Goal: Task Accomplishment & Management: Complete application form

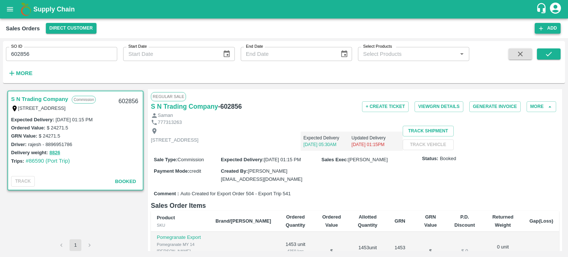
click at [544, 24] on button "Add" at bounding box center [548, 28] width 26 height 11
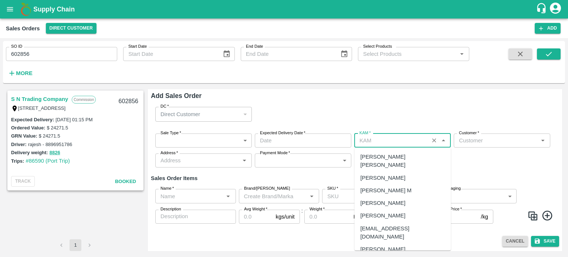
click at [379, 137] on input "KAM   *" at bounding box center [392, 141] width 70 height 10
click at [513, 137] on input "Customer   *" at bounding box center [496, 141] width 80 height 10
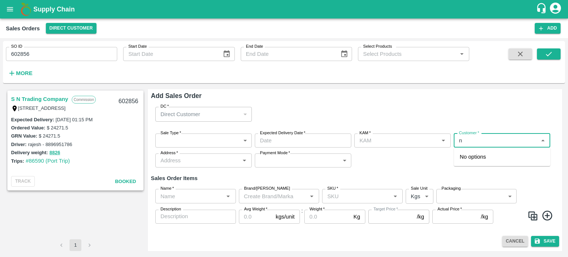
type input "n"
type input "s"
click at [488, 141] on input "Customer   *" at bounding box center [496, 141] width 80 height 10
type input "ibra"
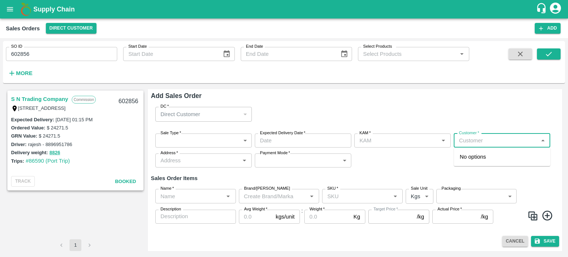
click at [225, 114] on div "Direct Customer" at bounding box center [201, 114] width 80 height 8
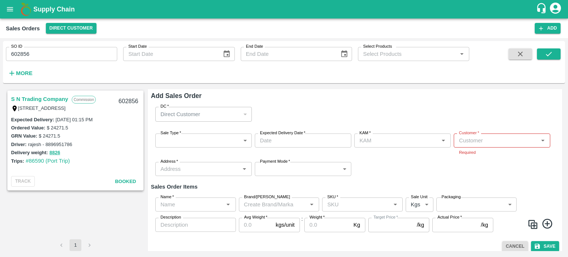
click at [221, 116] on div "Direct Customer" at bounding box center [201, 114] width 80 height 8
click at [475, 146] on div "Customer   *" at bounding box center [502, 141] width 97 height 14
click at [507, 250] on button "Cancel" at bounding box center [516, 246] width 26 height 11
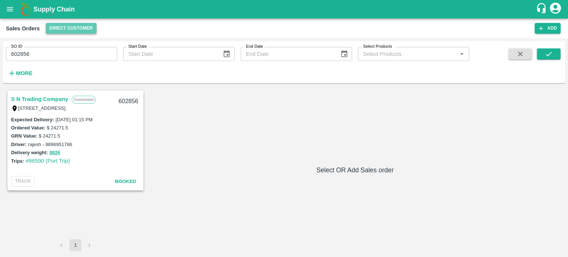
click at [72, 29] on button "Direct Customer" at bounding box center [71, 28] width 51 height 11
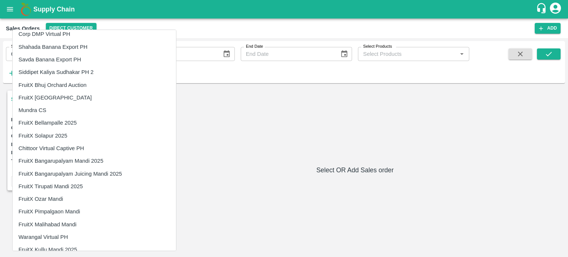
scroll to position [1180, 0]
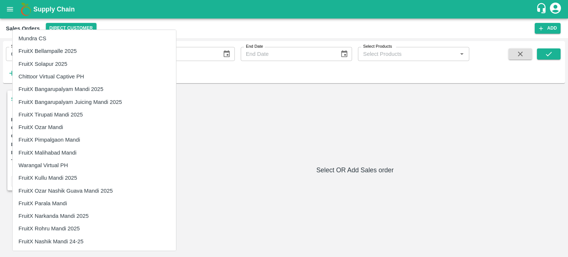
click at [49, 204] on li "FruitX Parala Mandi" at bounding box center [95, 203] width 164 height 13
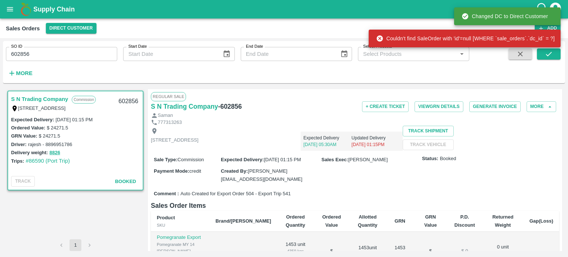
click at [544, 29] on div "Couldn't find SaleOrder with 'id'=null [WHERE `sale_orders`.`dc_id` = ?]" at bounding box center [465, 38] width 192 height 22
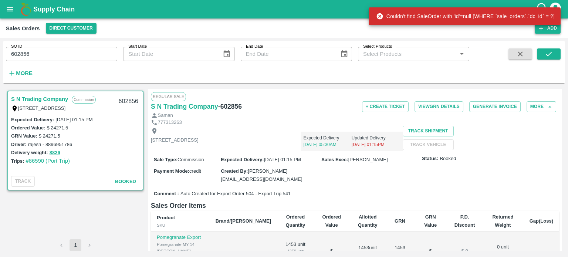
click at [543, 28] on icon "button" at bounding box center [542, 28] width 4 height 4
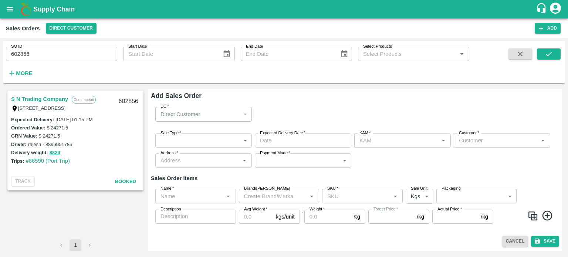
click at [488, 137] on input "Customer   *" at bounding box center [496, 141] width 80 height 10
type input "[PERSON_NAME]"
click at [238, 116] on div "Direct Customer" at bounding box center [201, 114] width 80 height 8
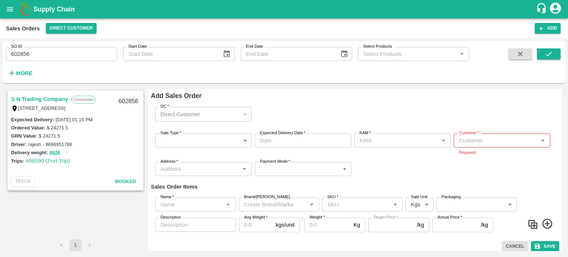
click at [238, 116] on div "Direct Customer" at bounding box center [201, 114] width 80 height 8
